Goal: Task Accomplishment & Management: Complete application form

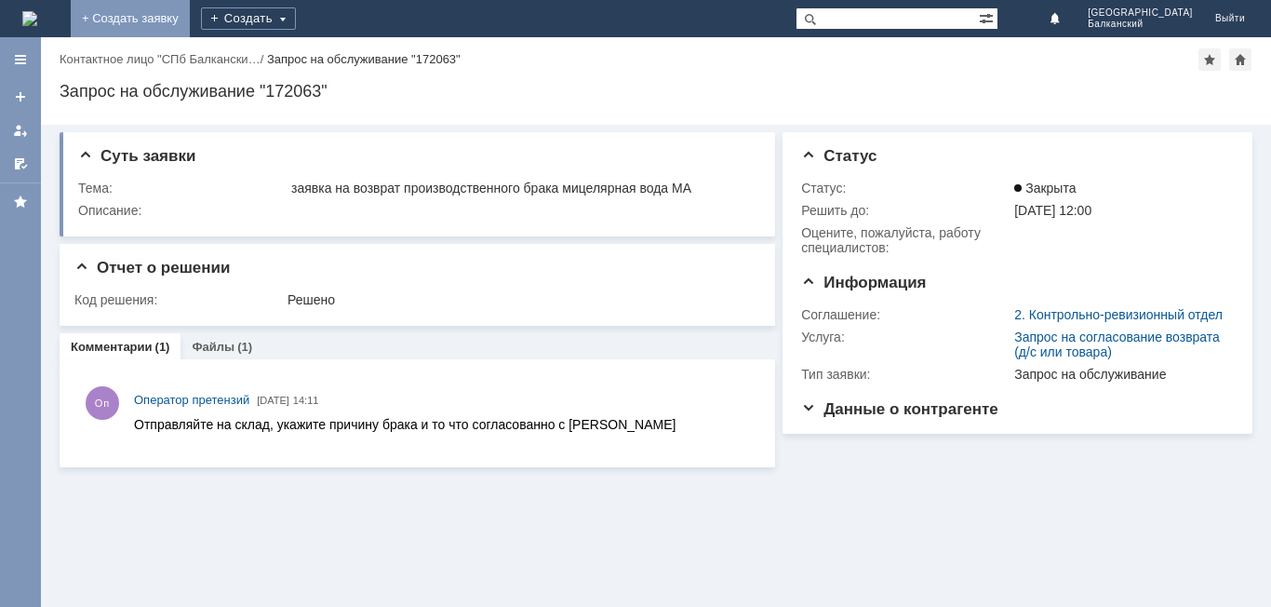
click at [190, 17] on link "+ Создать заявку" at bounding box center [130, 18] width 119 height 37
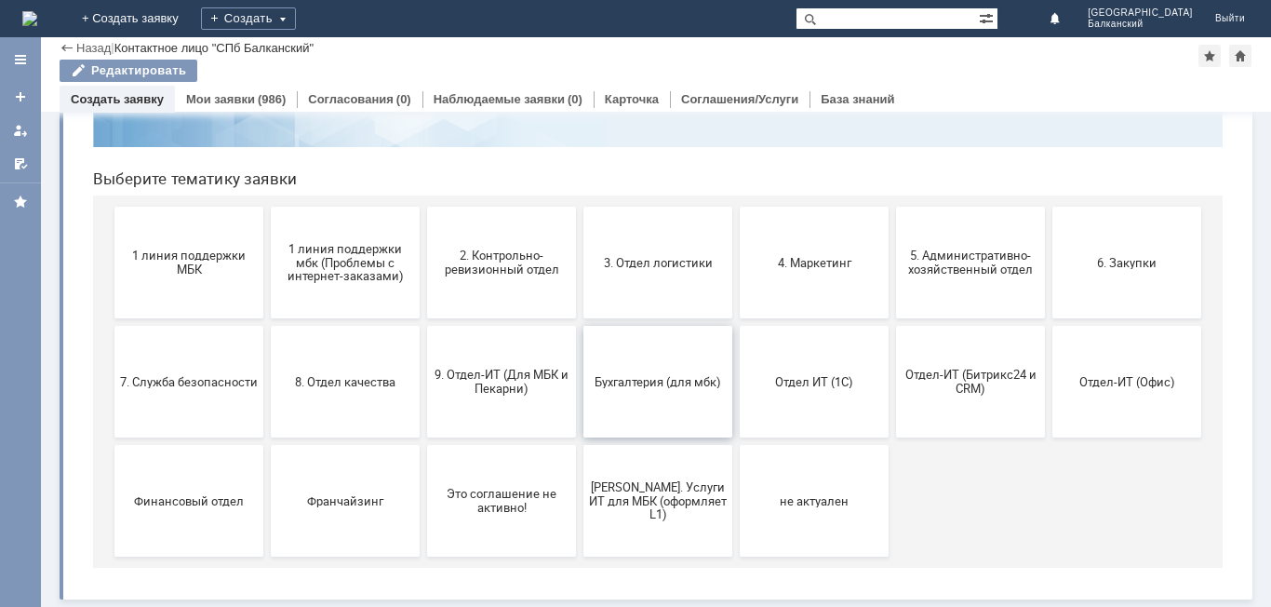
scroll to position [152, 0]
click at [497, 261] on span "2. Контрольно-ревизионный отдел" at bounding box center [502, 262] width 138 height 28
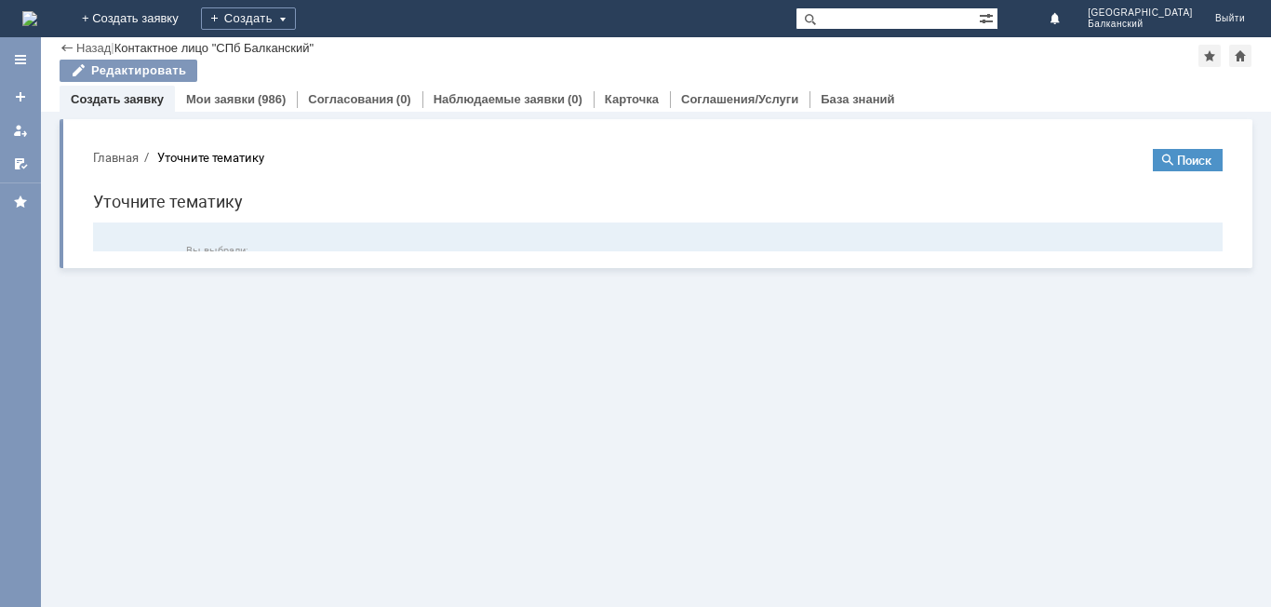
scroll to position [0, 0]
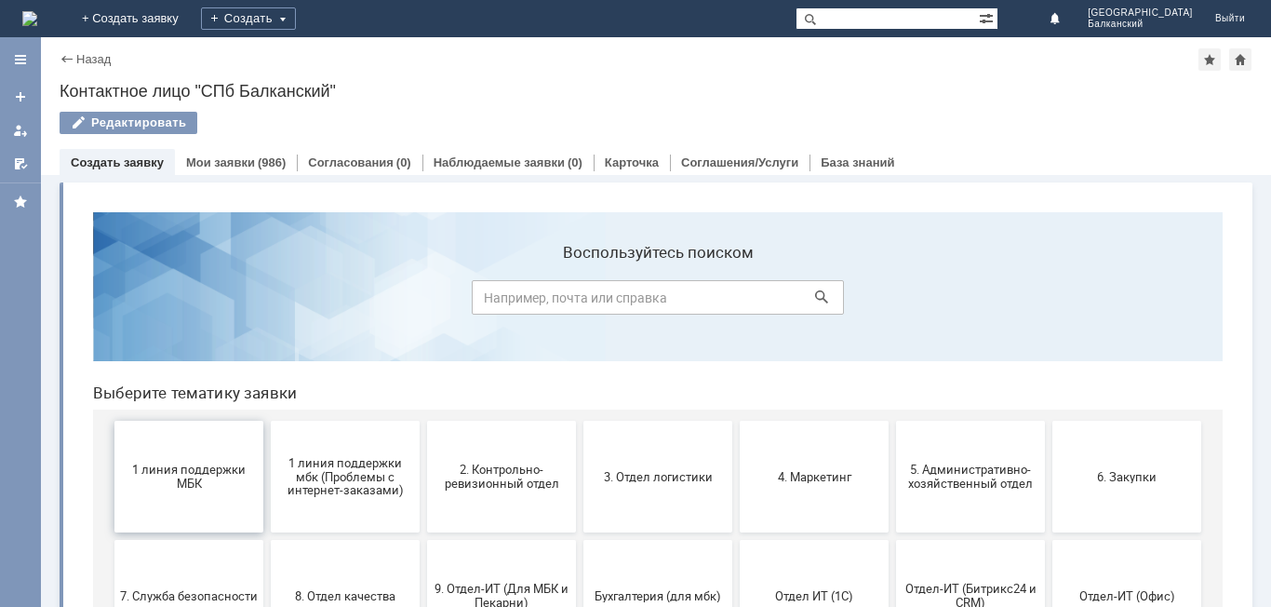
click at [191, 465] on span "1 линия поддержки МБК" at bounding box center [189, 476] width 138 height 28
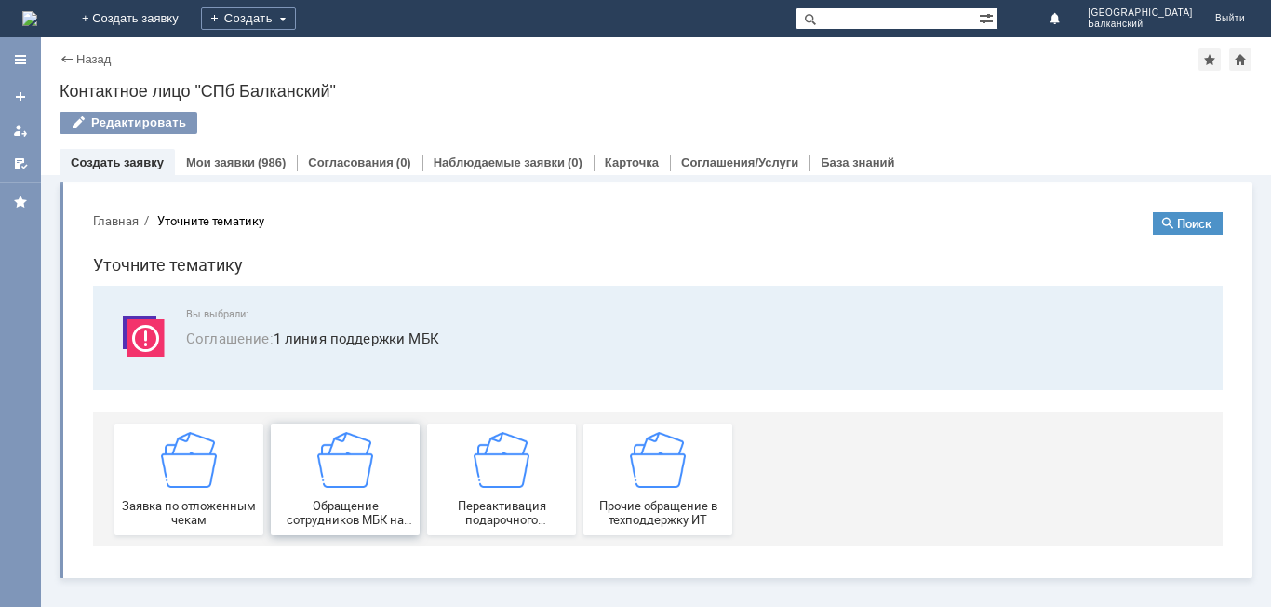
click at [380, 481] on div "Обращение сотрудников МБК на недоступность тех. поддержки" at bounding box center [345, 479] width 138 height 95
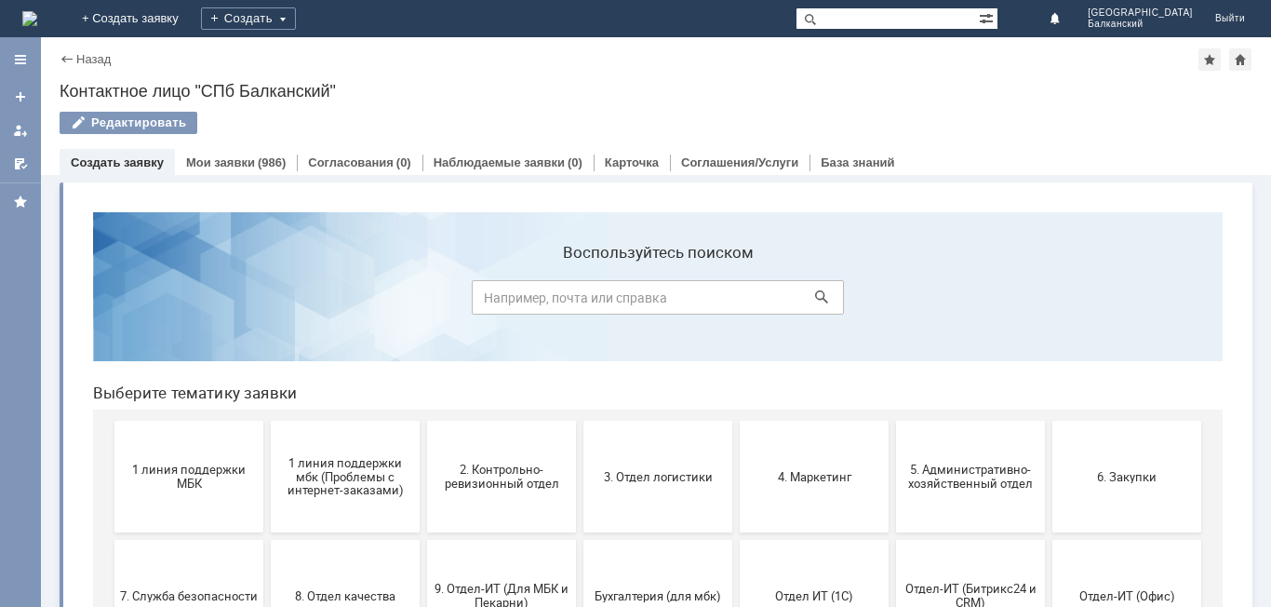
click at [476, 301] on input at bounding box center [658, 297] width 372 height 34
type input "заказ [PERSON_NAME]"
click at [815, 296] on icon at bounding box center [821, 296] width 13 height 13
